Goal: Information Seeking & Learning: Learn about a topic

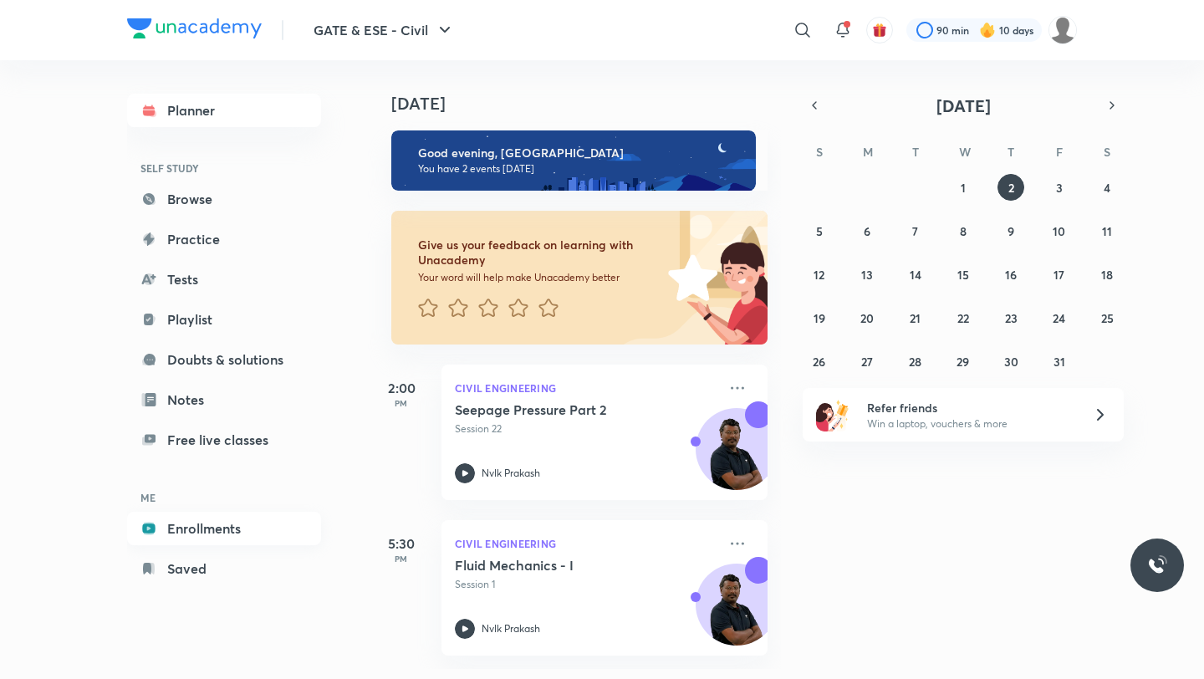
click at [186, 527] on link "Enrollments" at bounding box center [224, 528] width 194 height 33
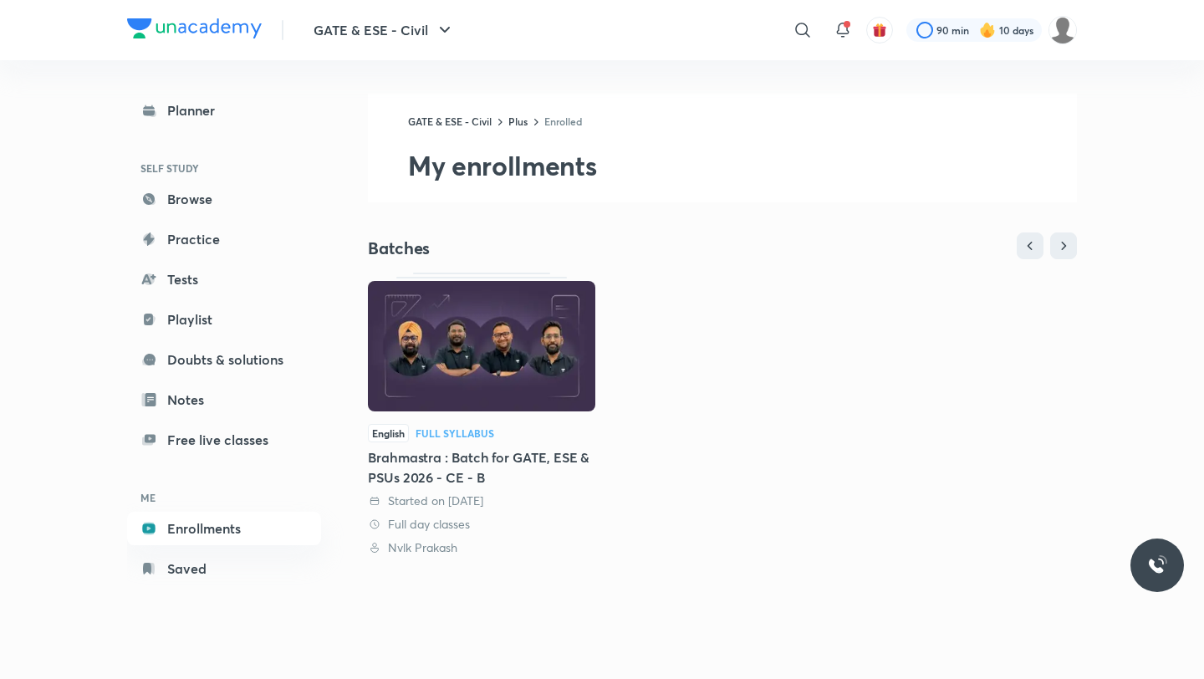
scroll to position [285, 0]
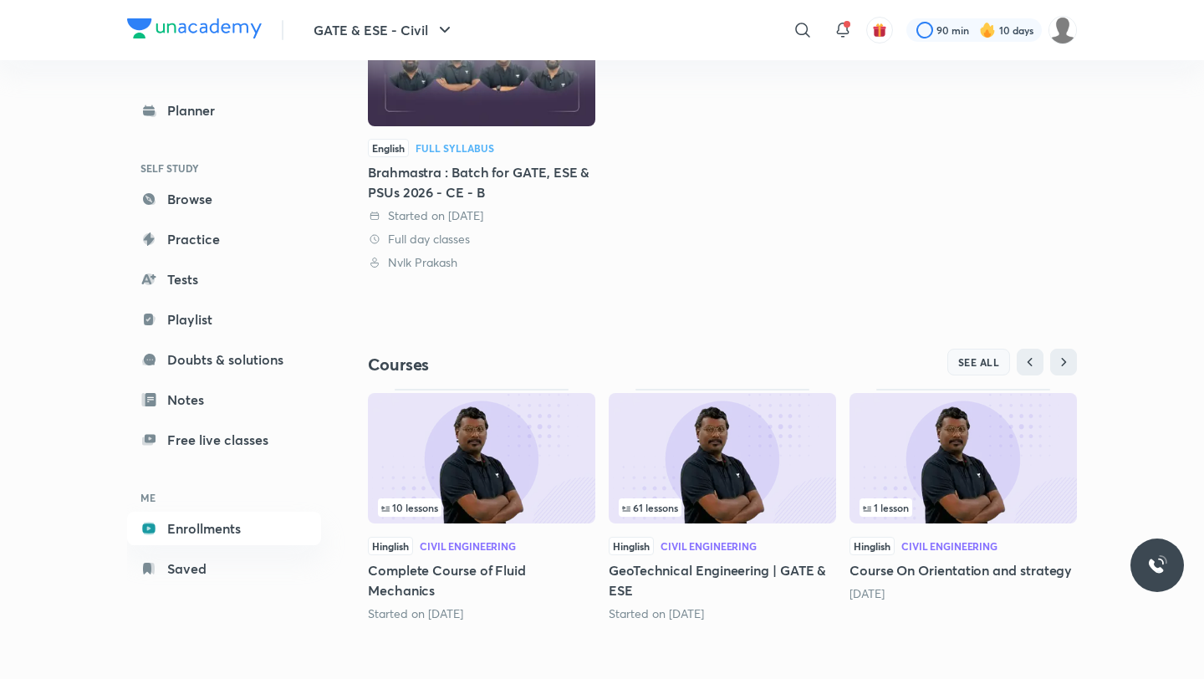
click at [980, 370] on button "SEE ALL" at bounding box center [979, 362] width 64 height 27
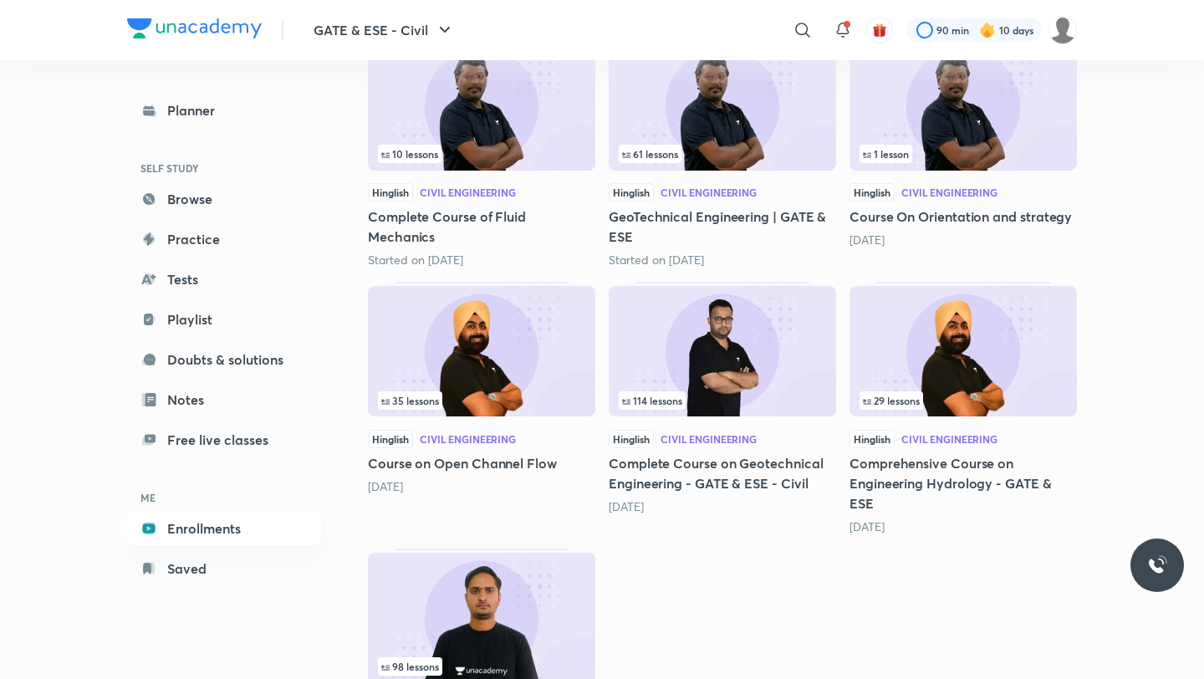
scroll to position [417, 0]
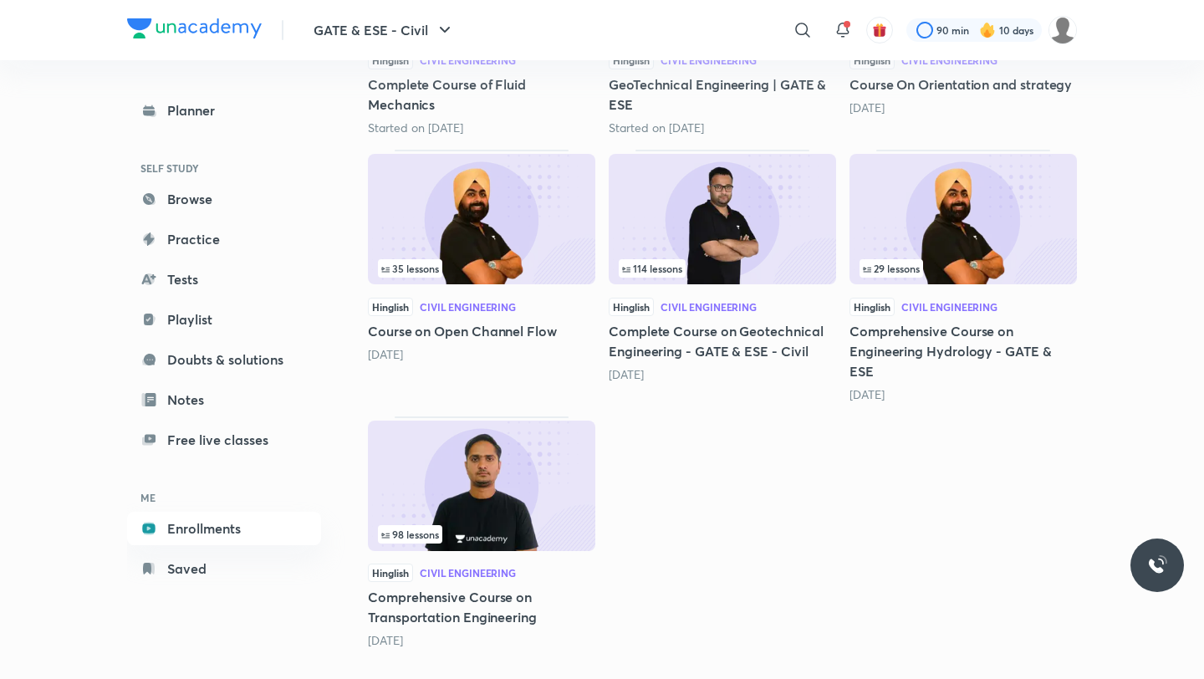
click at [495, 460] on img at bounding box center [481, 486] width 227 height 130
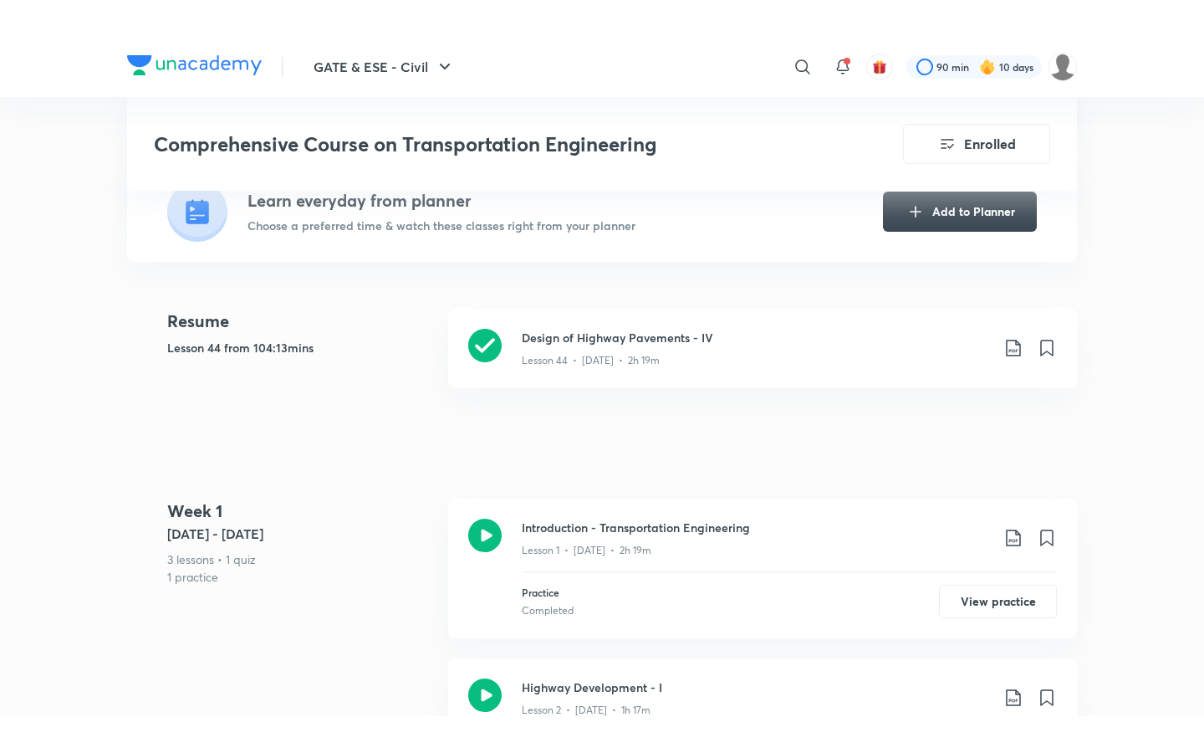
scroll to position [419, 0]
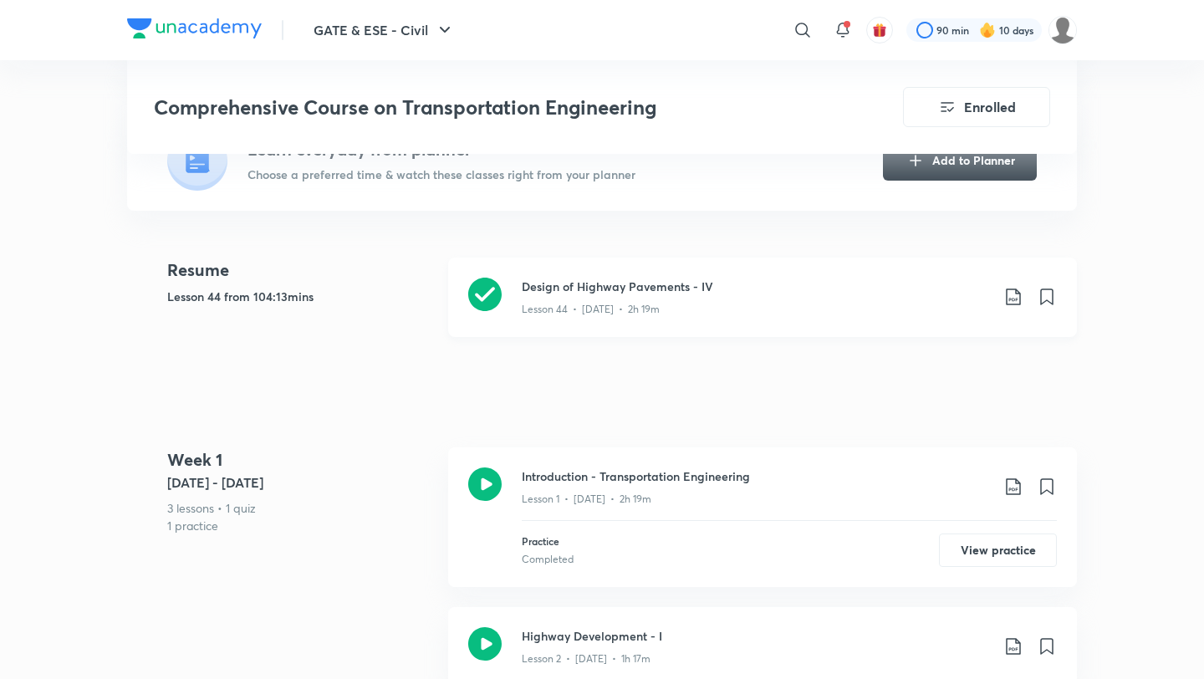
click at [664, 295] on div "Lesson 44 • [DATE] • 2h 19m" at bounding box center [756, 306] width 468 height 22
